Goal: Navigation & Orientation: Find specific page/section

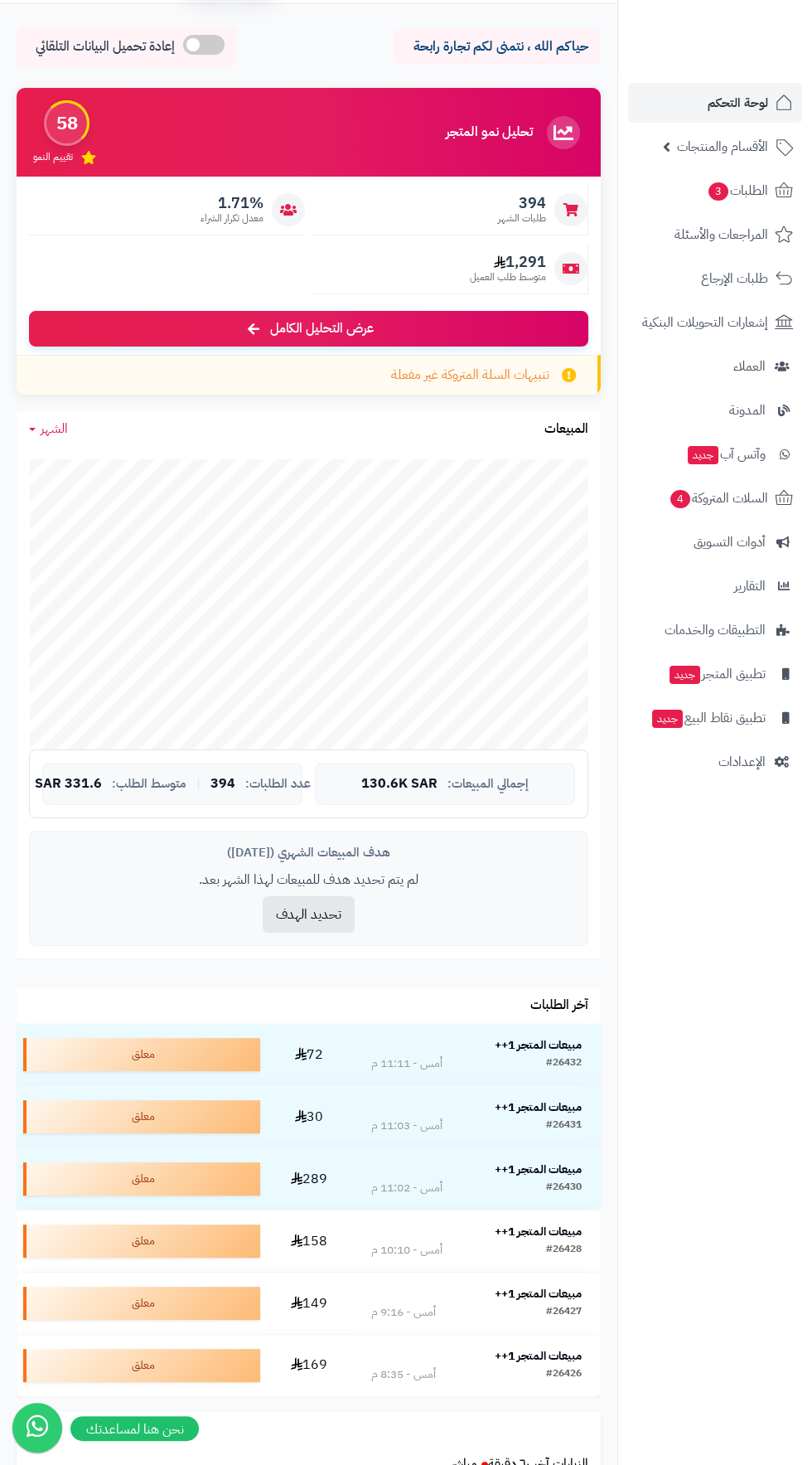
scroll to position [62, 0]
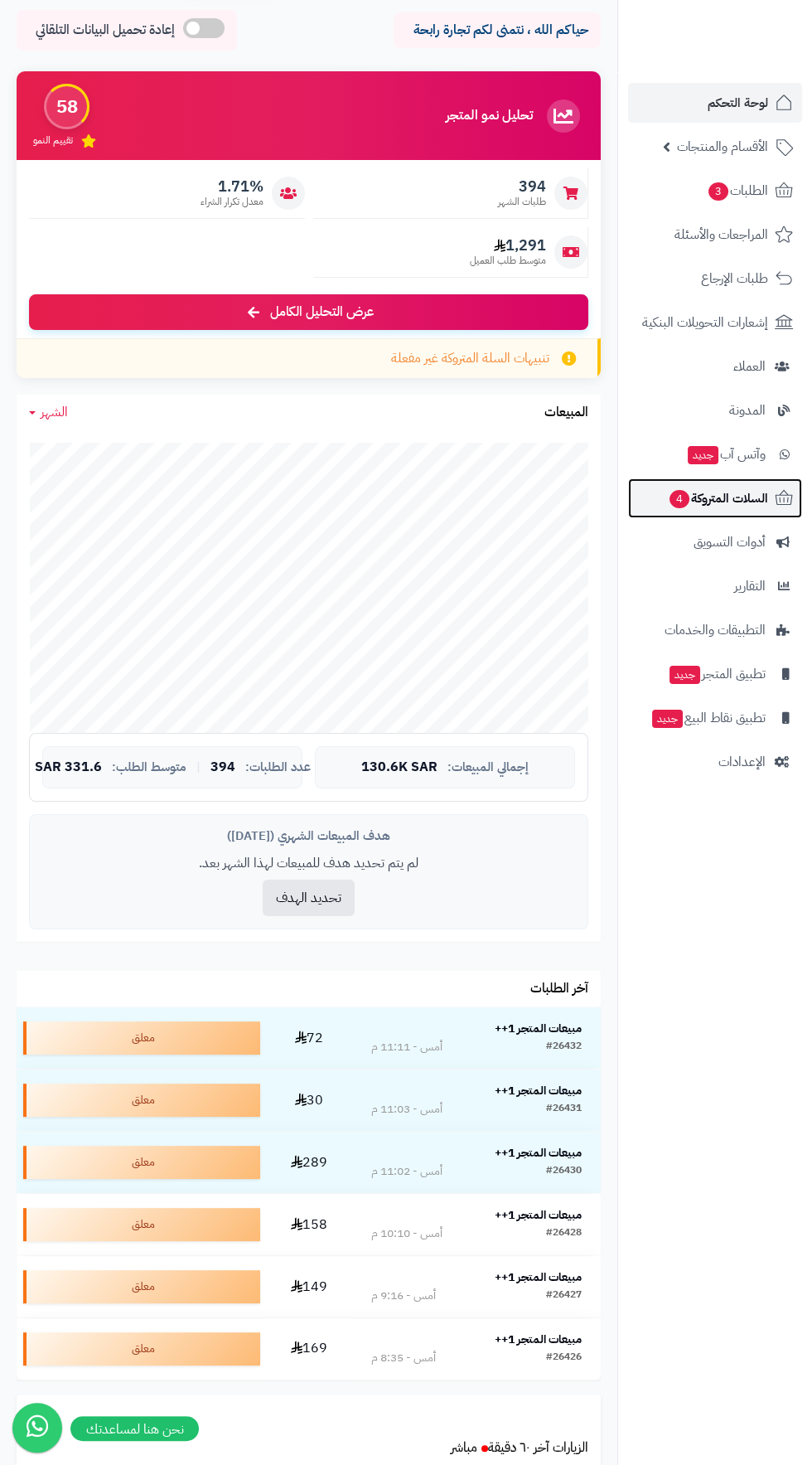
click at [716, 498] on span "السلات المتروكة 4" at bounding box center [718, 498] width 101 height 23
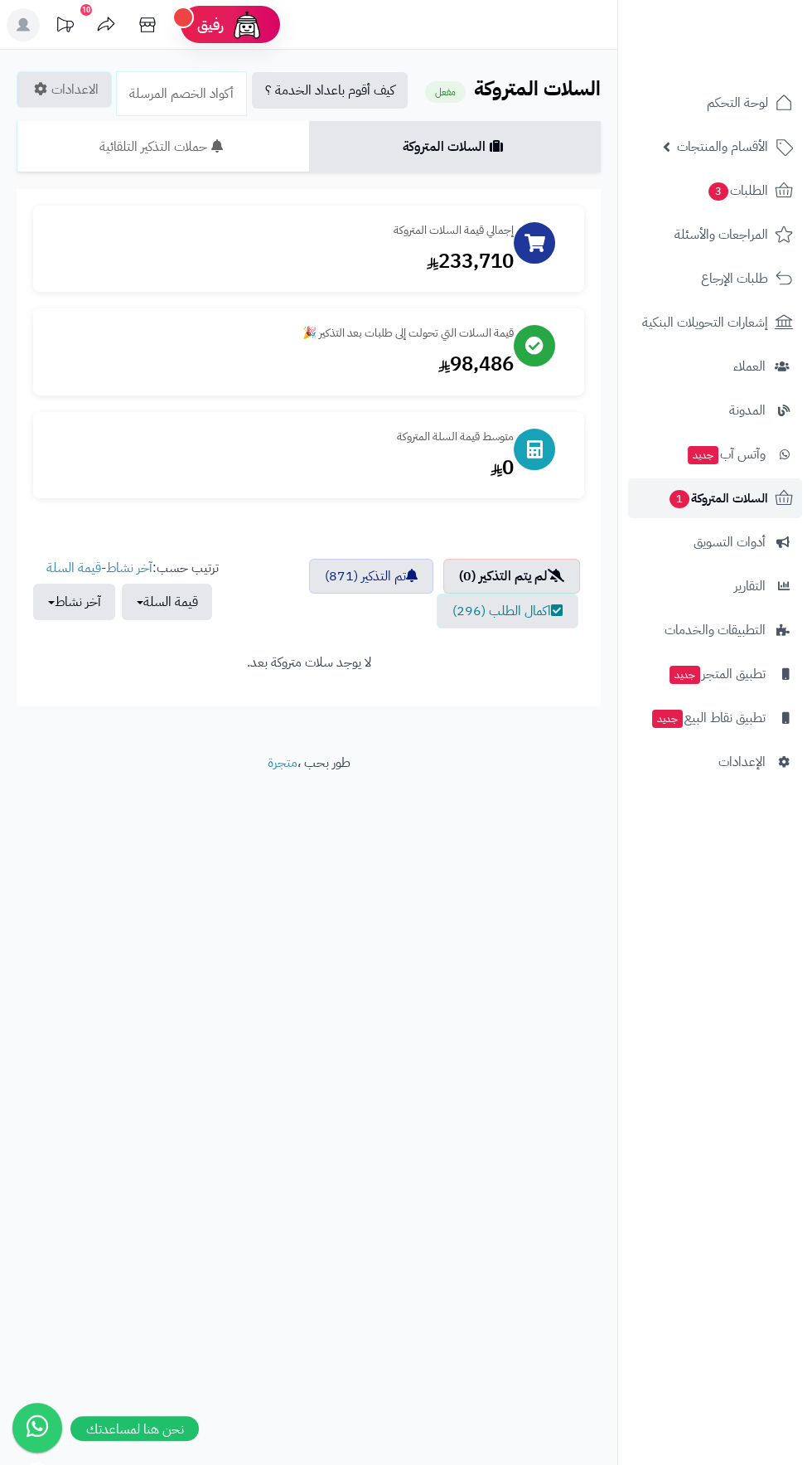
click at [757, 493] on span "السلات المتروكة 1" at bounding box center [718, 498] width 101 height 23
click at [744, 112] on span "لوحة التحكم" at bounding box center [738, 102] width 61 height 23
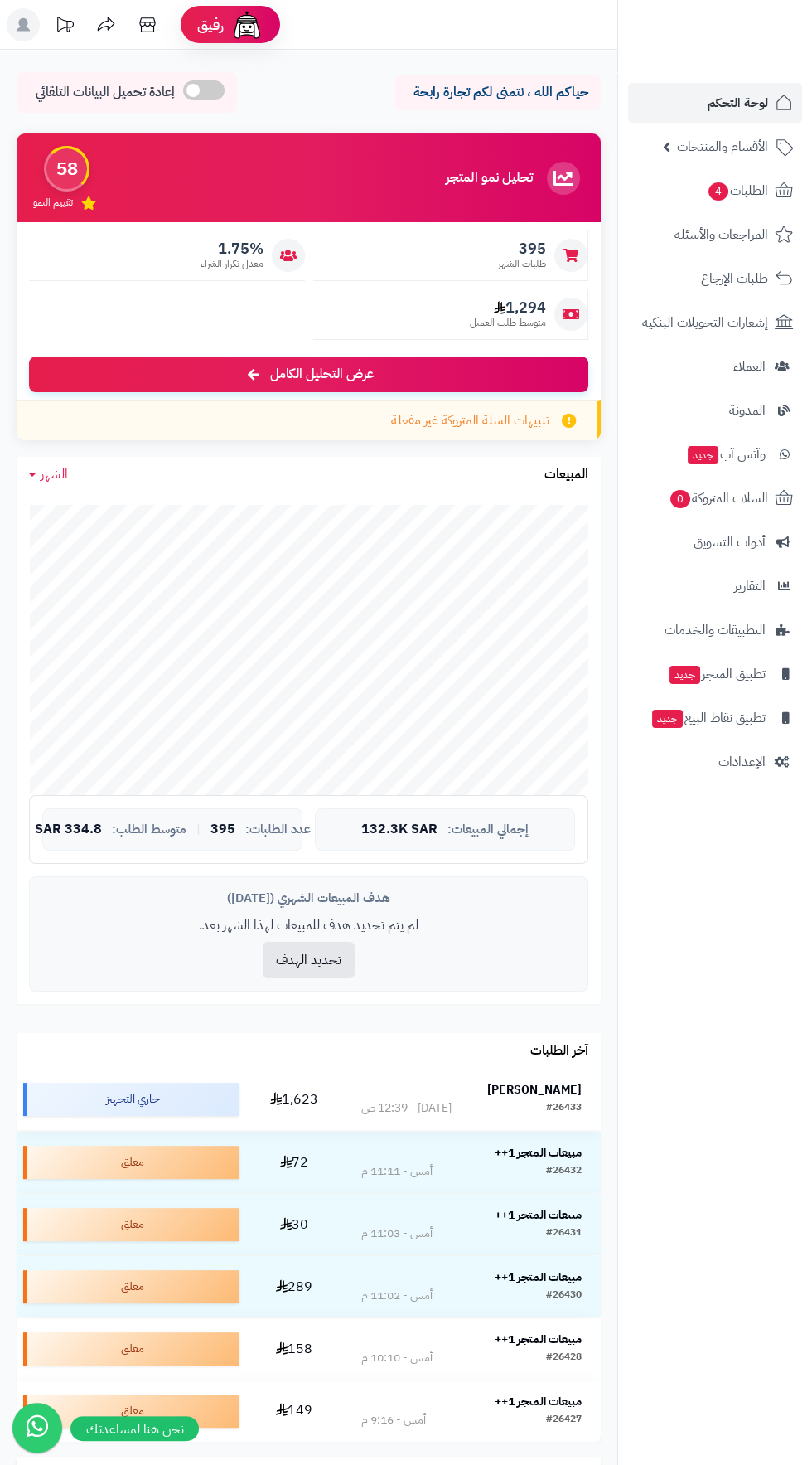
click at [554, 1088] on strong "[PERSON_NAME]" at bounding box center [534, 1089] width 94 height 18
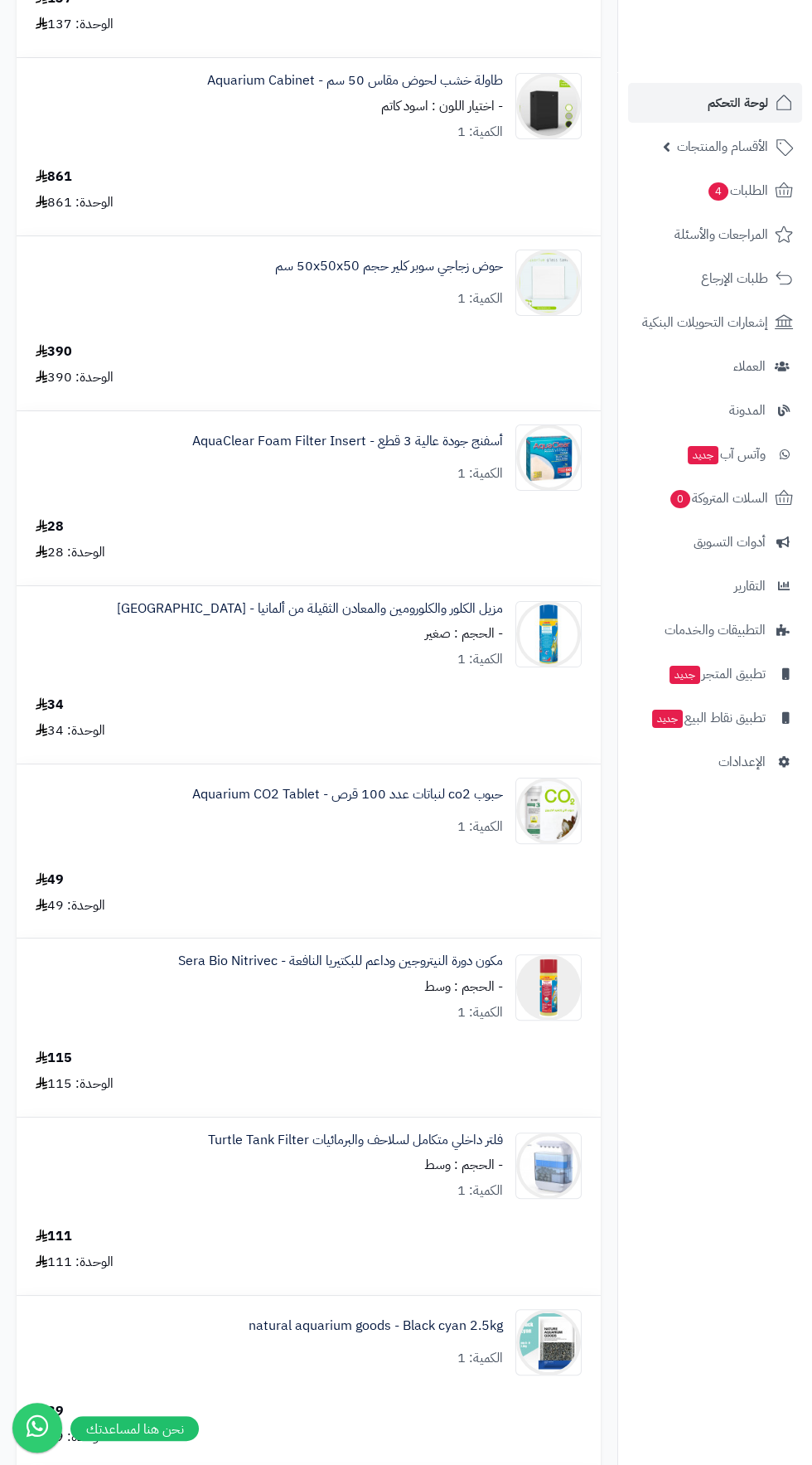
scroll to position [322, 0]
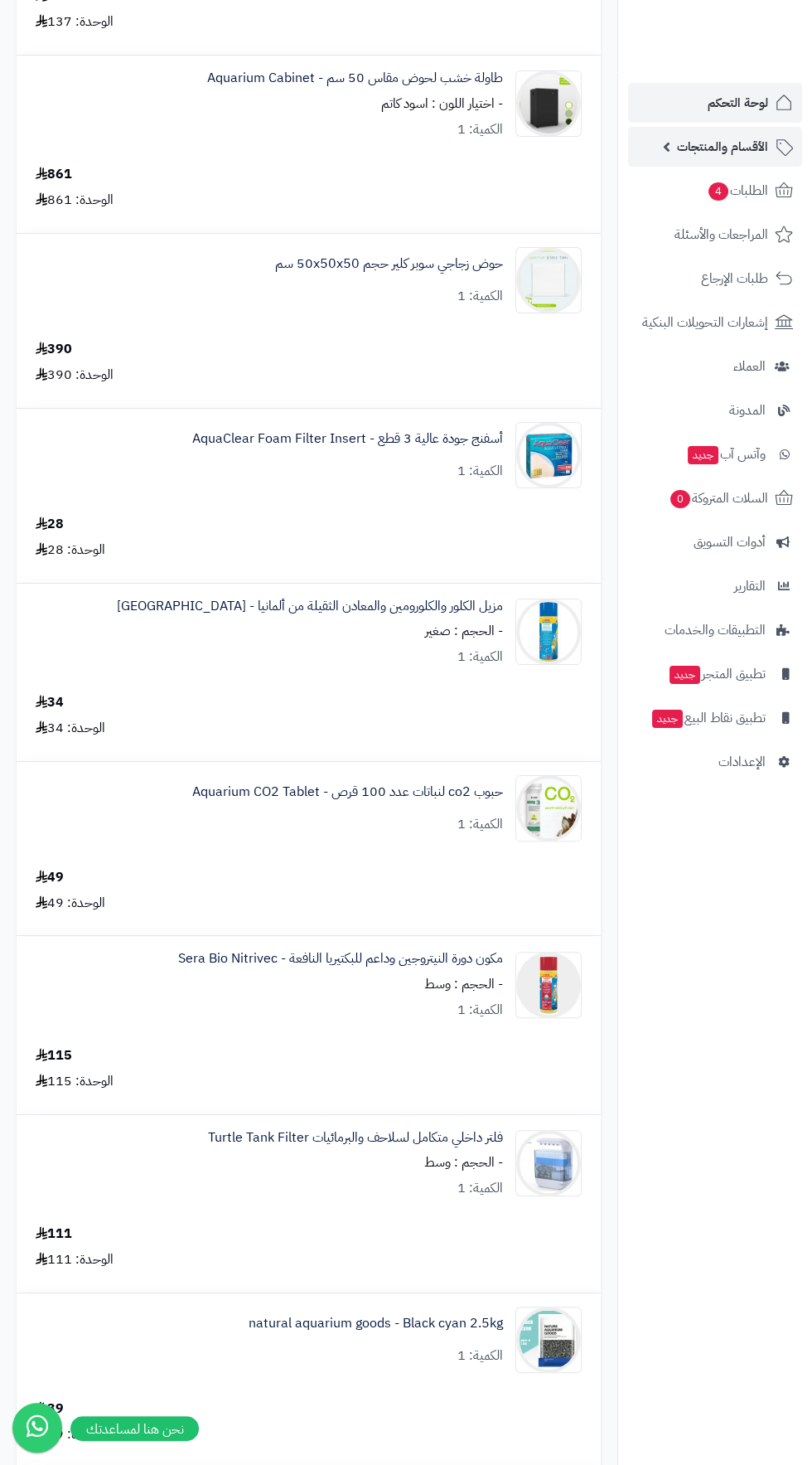
click at [702, 140] on span "الأقسام والمنتجات" at bounding box center [722, 146] width 91 height 23
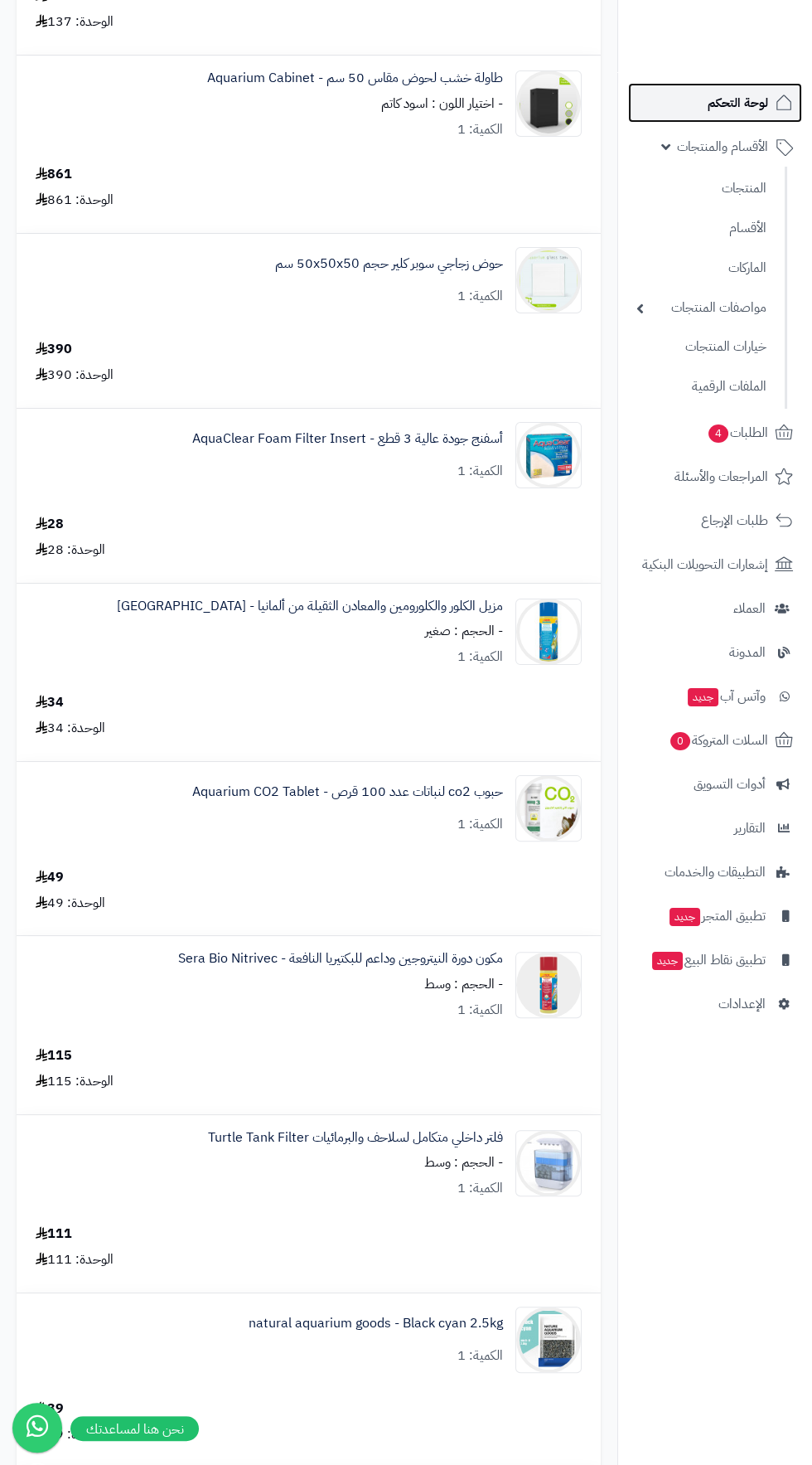
click at [722, 107] on span "لوحة التحكم" at bounding box center [738, 102] width 61 height 23
